Goal: Transaction & Acquisition: Purchase product/service

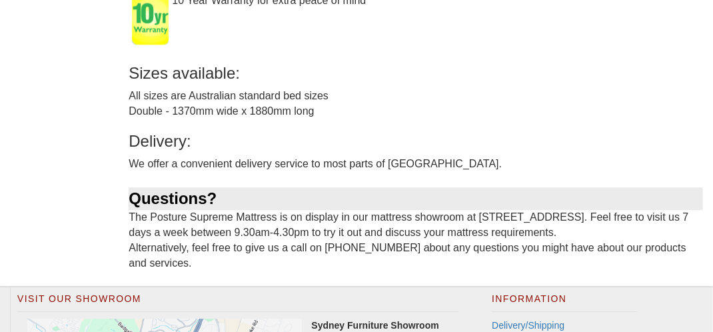
scroll to position [1200, 0]
drag, startPoint x: 187, startPoint y: 97, endPoint x: 348, endPoint y: 101, distance: 160.7
copy div "Australian standard bed sizes"
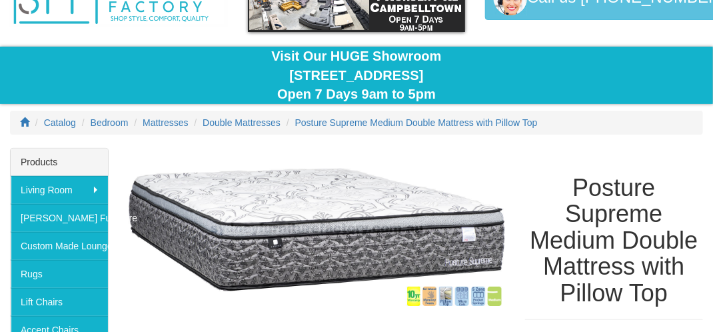
scroll to position [65, 0]
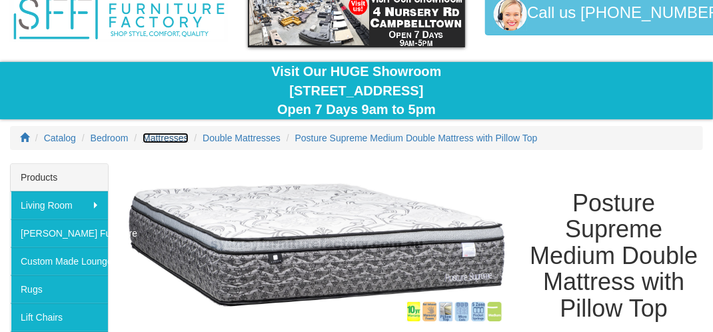
click at [171, 135] on span "Mattresses" at bounding box center [165, 138] width 45 height 11
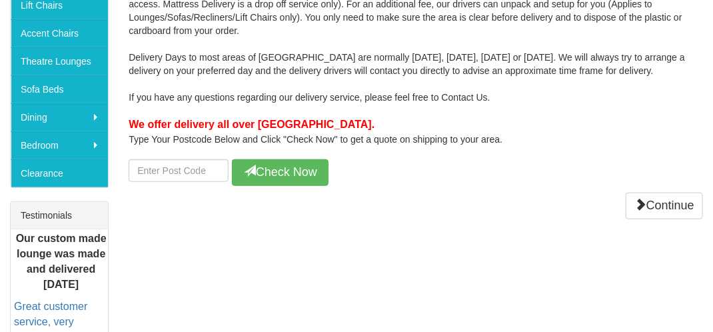
scroll to position [400, 0]
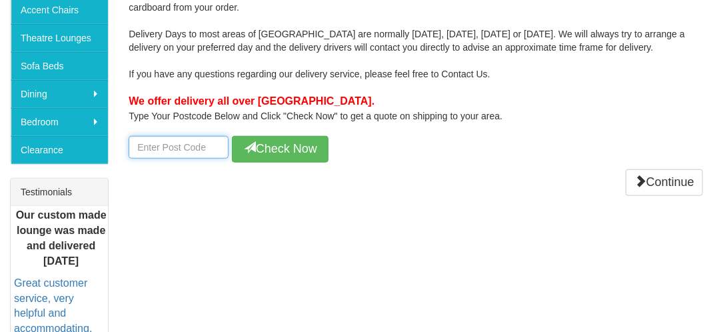
click at [177, 143] on input "number" at bounding box center [179, 147] width 100 height 23
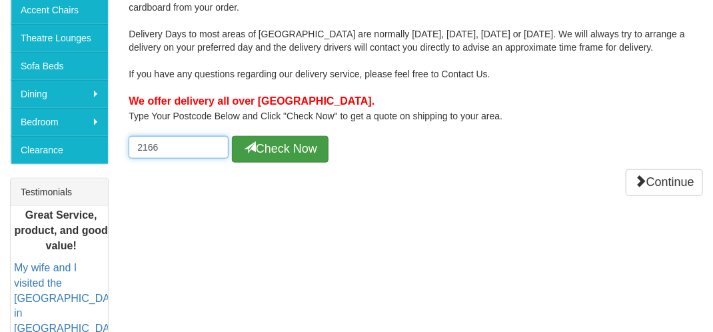
type input "2166"
click at [271, 136] on button "Check Now" at bounding box center [280, 149] width 97 height 27
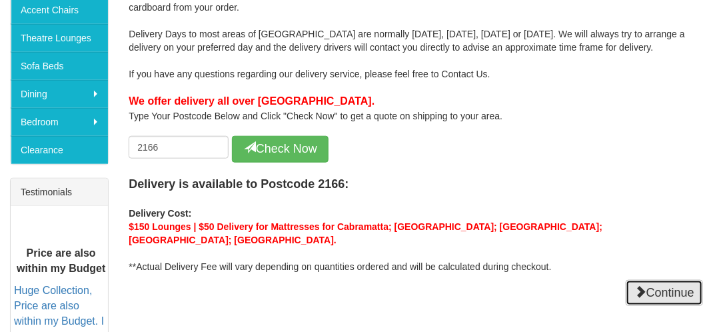
click at [678, 280] on link "Continue" at bounding box center [664, 293] width 77 height 27
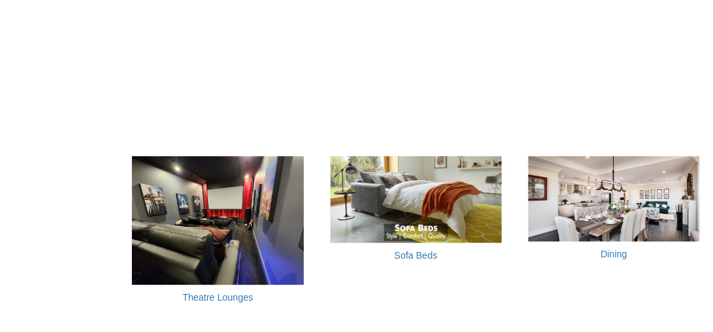
scroll to position [1067, 0]
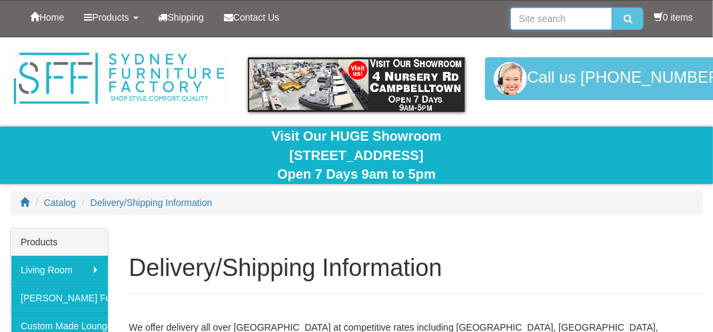
click at [567, 24] on input "search" at bounding box center [562, 18] width 102 height 23
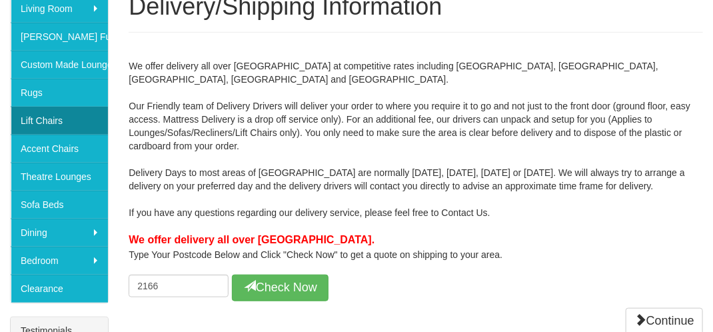
scroll to position [333, 0]
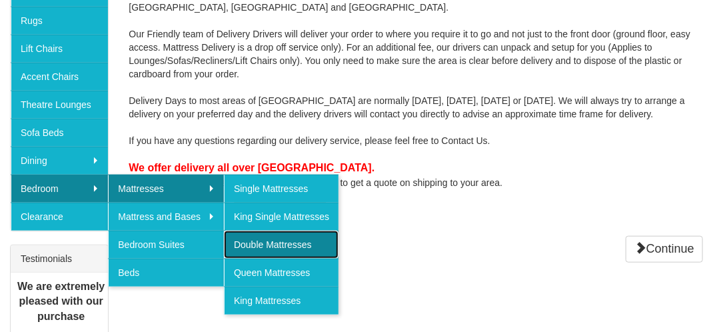
click at [275, 239] on link "Double Mattresses" at bounding box center [281, 245] width 115 height 28
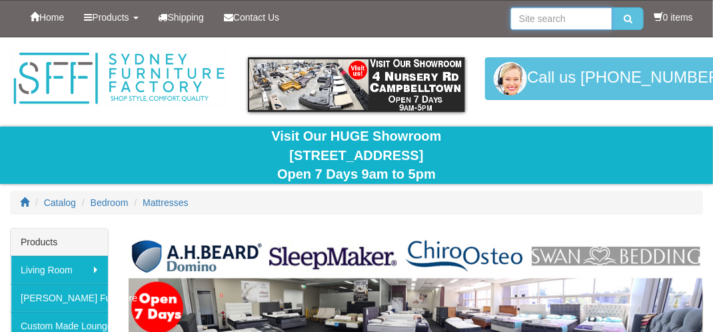
click at [531, 17] on input "search" at bounding box center [562, 18] width 102 height 23
paste input "Posture Care Double Mattress"
type input "Posture Care Double Mattress"
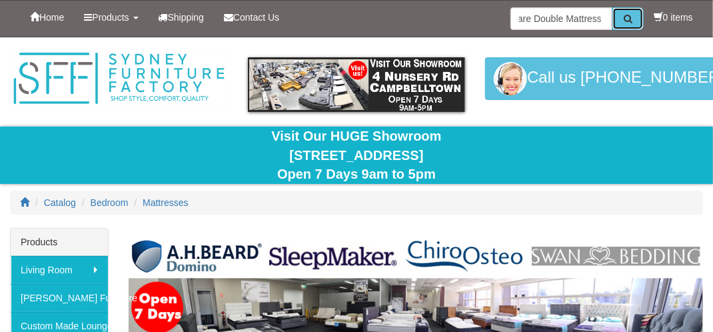
click at [618, 18] on button "submit" at bounding box center [628, 18] width 31 height 23
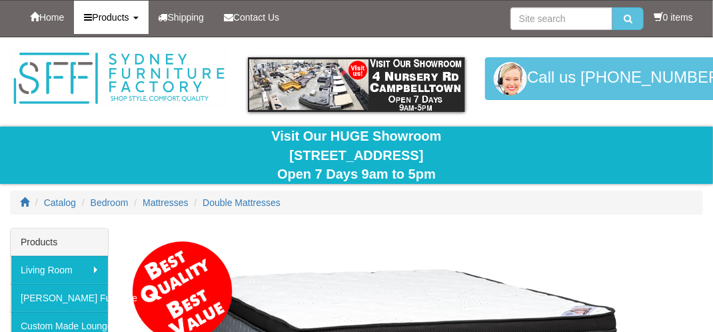
click at [99, 23] on link "Products" at bounding box center [111, 17] width 74 height 33
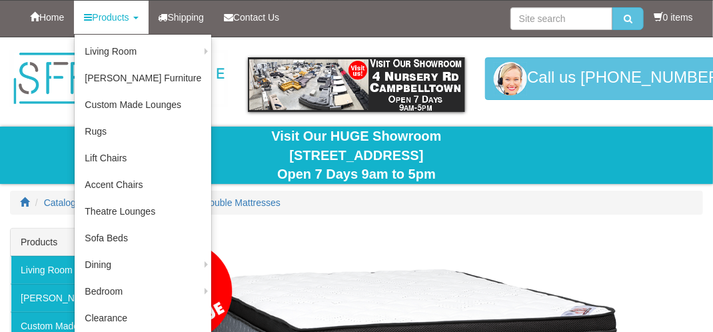
click at [3, 91] on div at bounding box center [119, 79] width 238 height 56
